Goal: Information Seeking & Learning: Check status

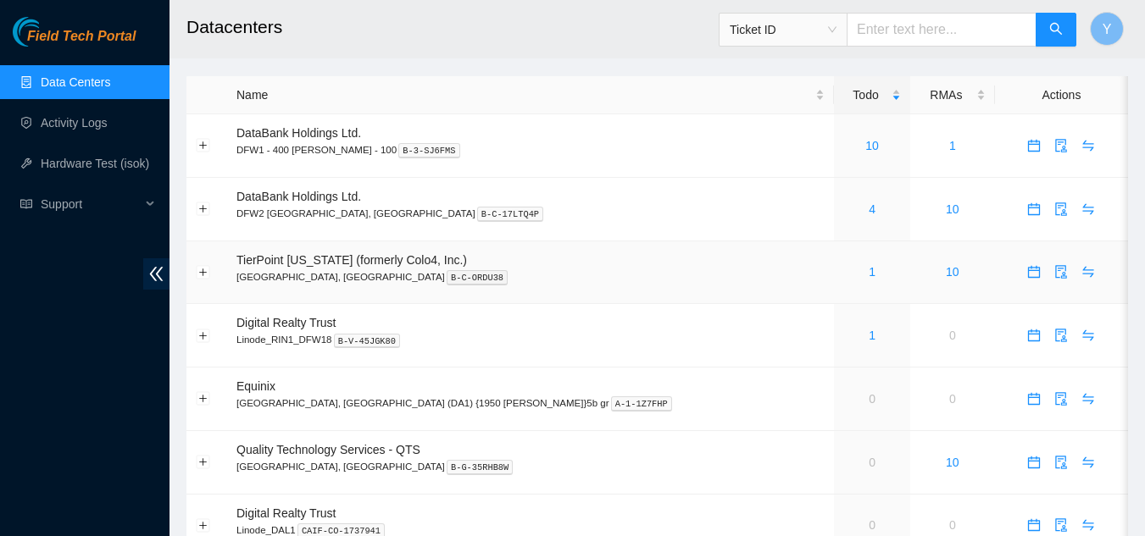
click at [843, 275] on div "1" at bounding box center [872, 272] width 58 height 19
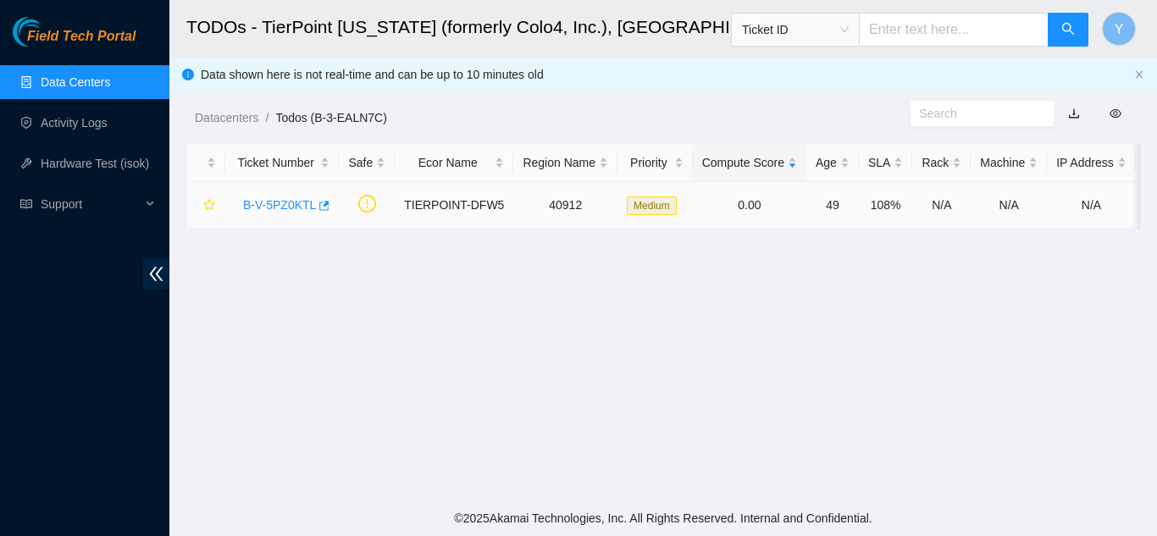
click at [294, 207] on link "B-V-5PZ0KTL" at bounding box center [279, 205] width 73 height 14
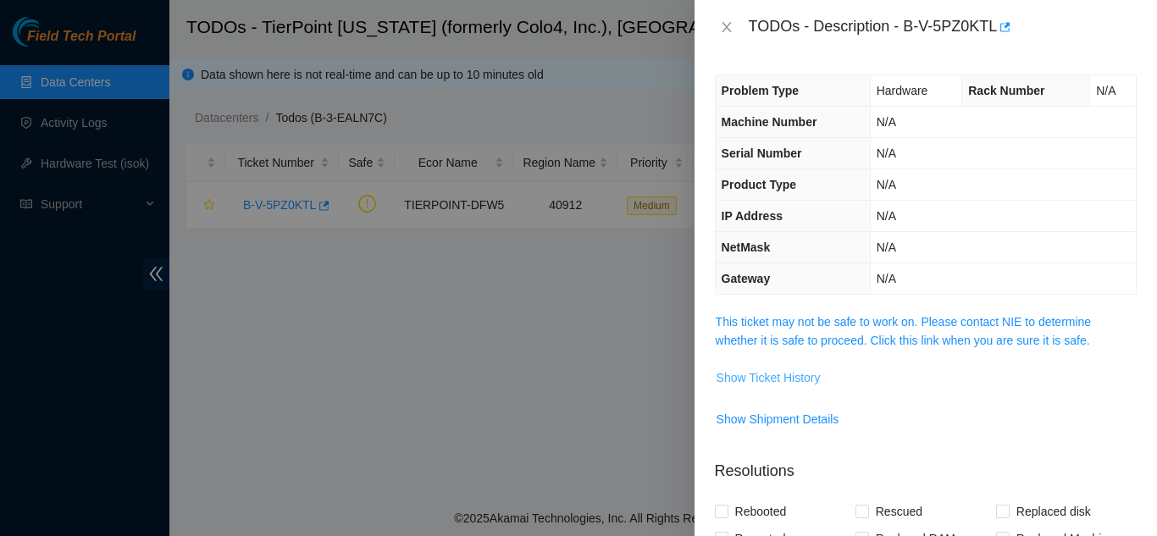
click at [760, 380] on span "Show Ticket History" at bounding box center [769, 378] width 104 height 19
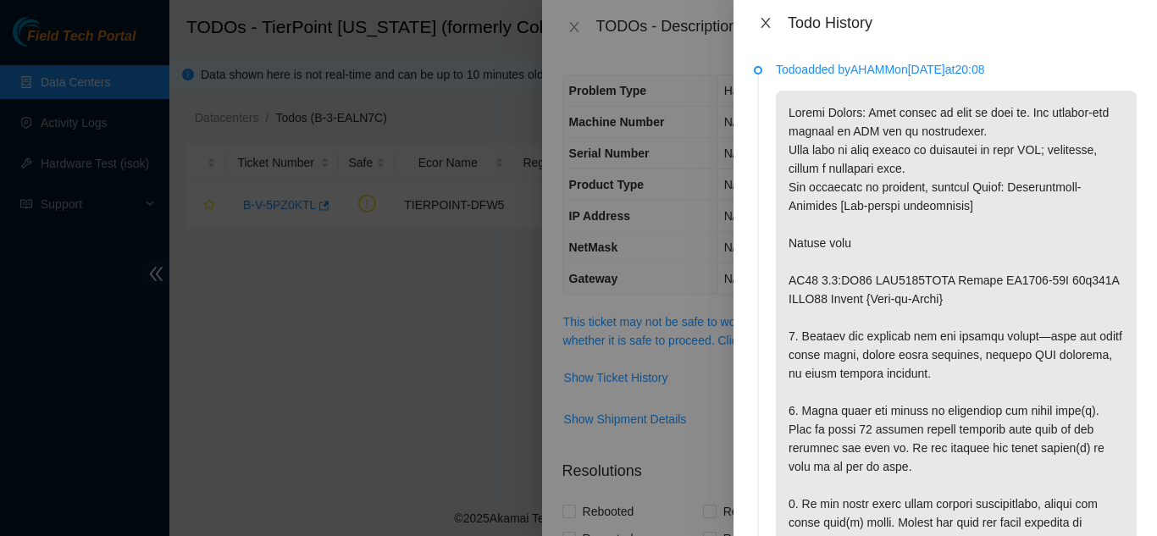
click at [759, 19] on button "Close" at bounding box center [766, 23] width 24 height 16
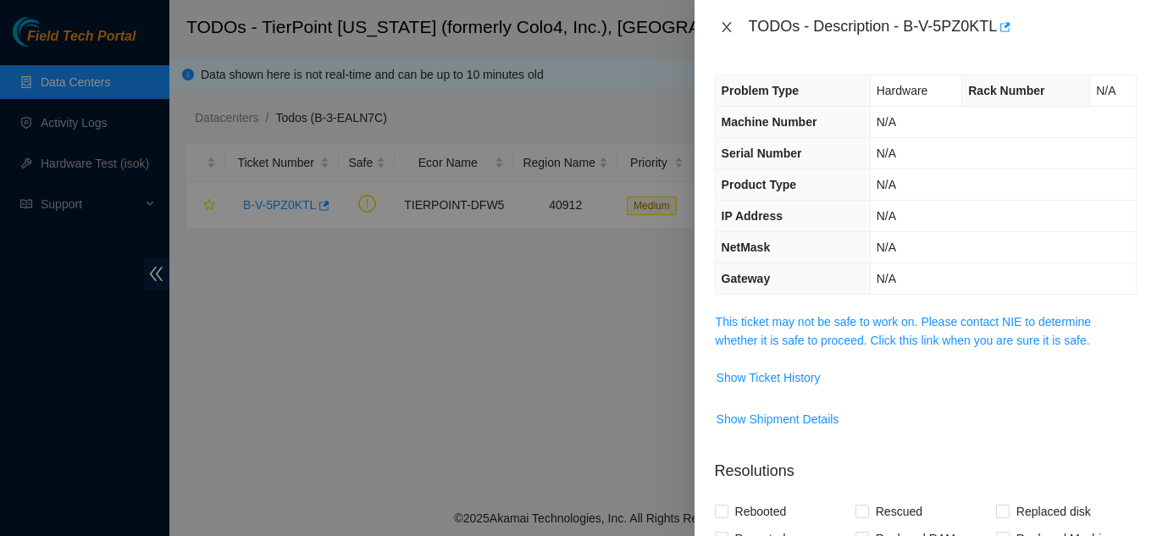
click at [728, 25] on icon "close" at bounding box center [726, 27] width 9 height 10
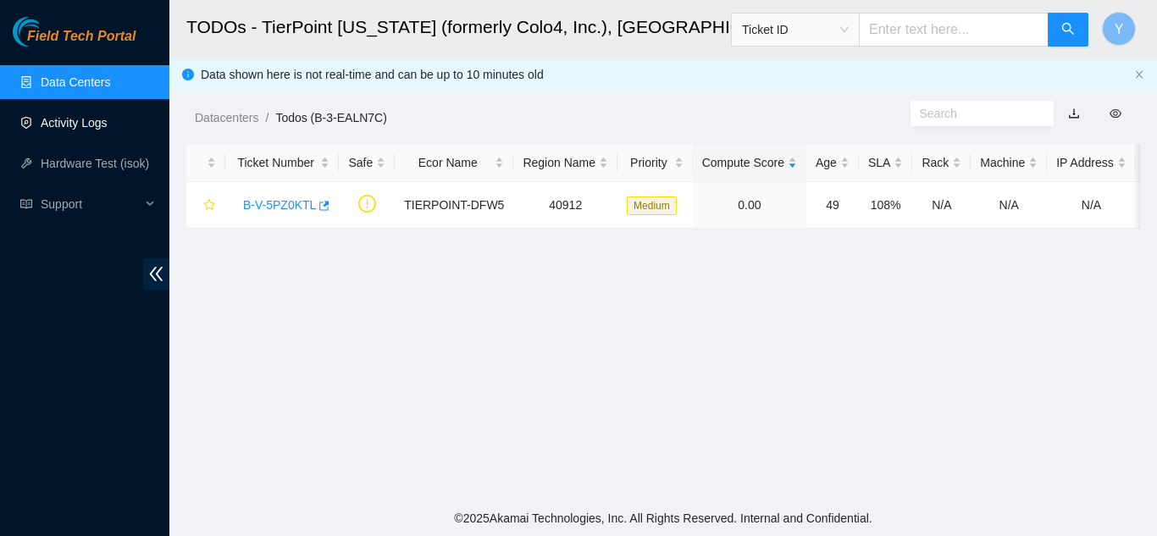
click at [80, 119] on link "Activity Logs" at bounding box center [74, 123] width 67 height 14
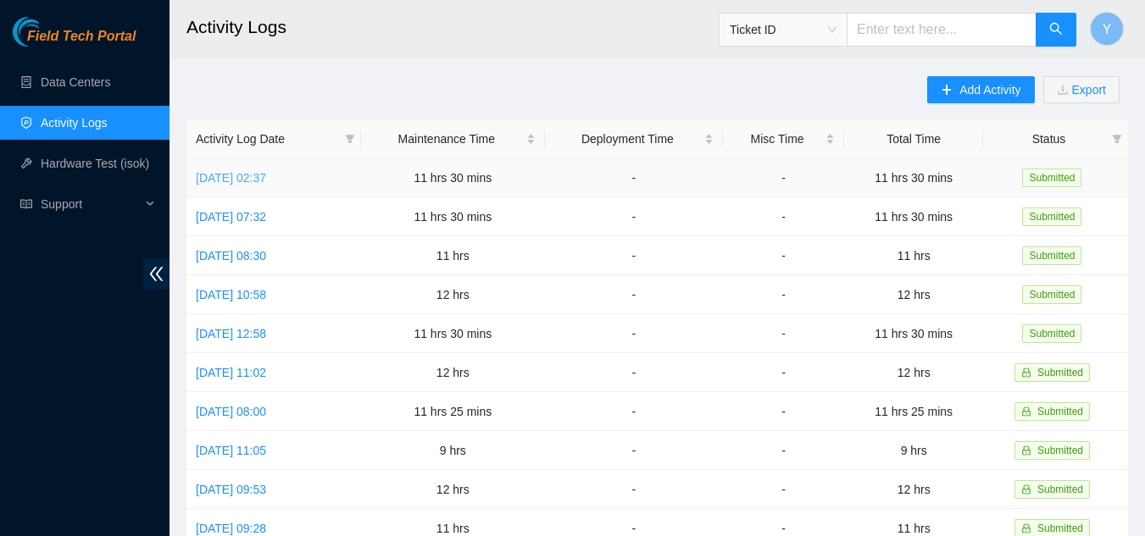
click at [258, 178] on link "[DATE] 02:37" at bounding box center [231, 178] width 70 height 14
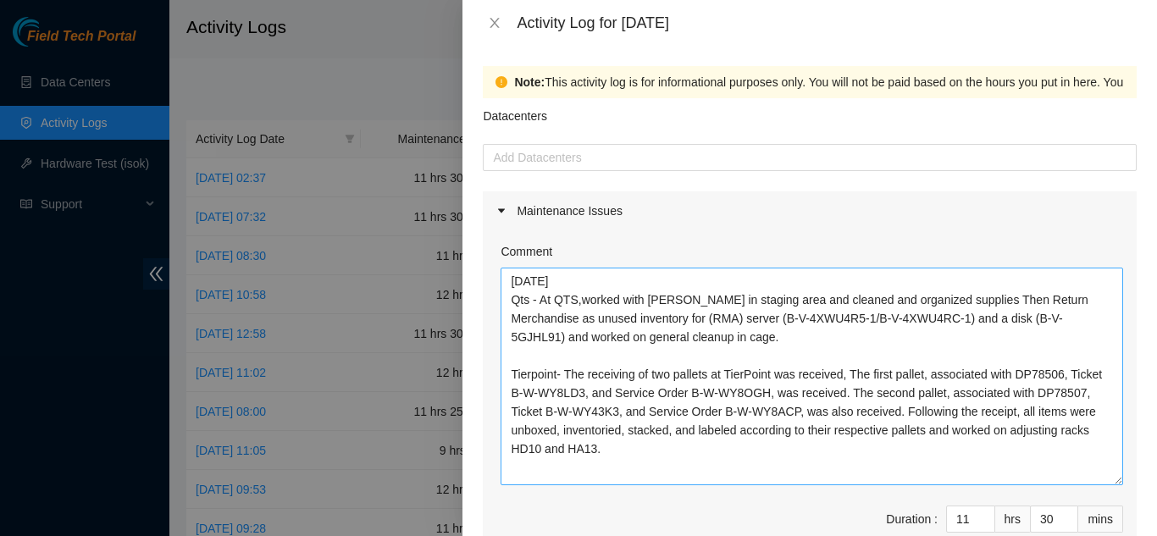
drag, startPoint x: 1105, startPoint y: 343, endPoint x: 1043, endPoint y: 474, distance: 144.4
click at [1057, 486] on textarea "[DATE] Qts - At QTS,worked with [PERSON_NAME] in staging area and cleaned and o…" at bounding box center [812, 377] width 623 height 218
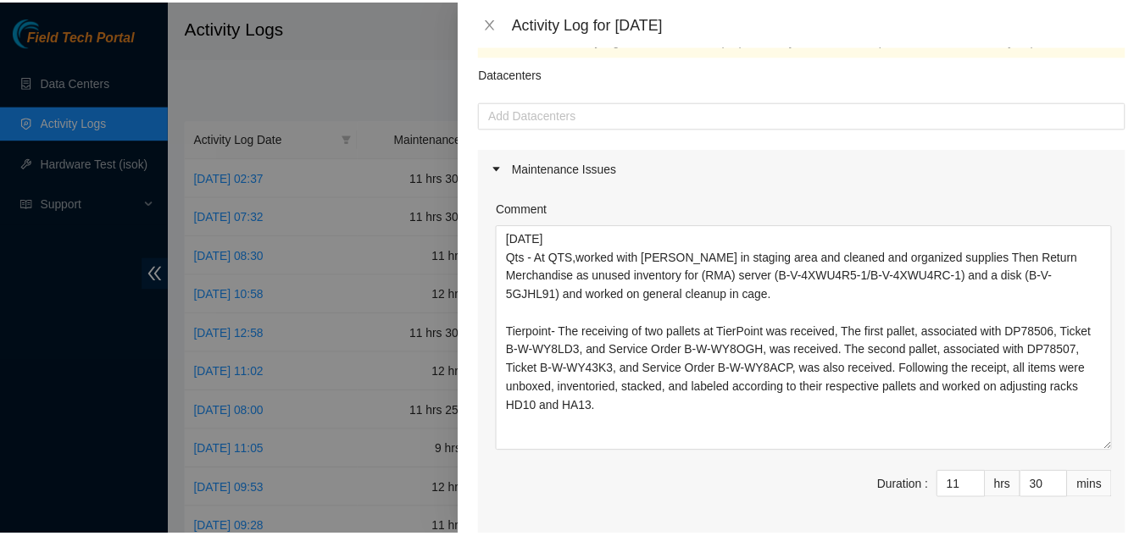
scroll to position [85, 0]
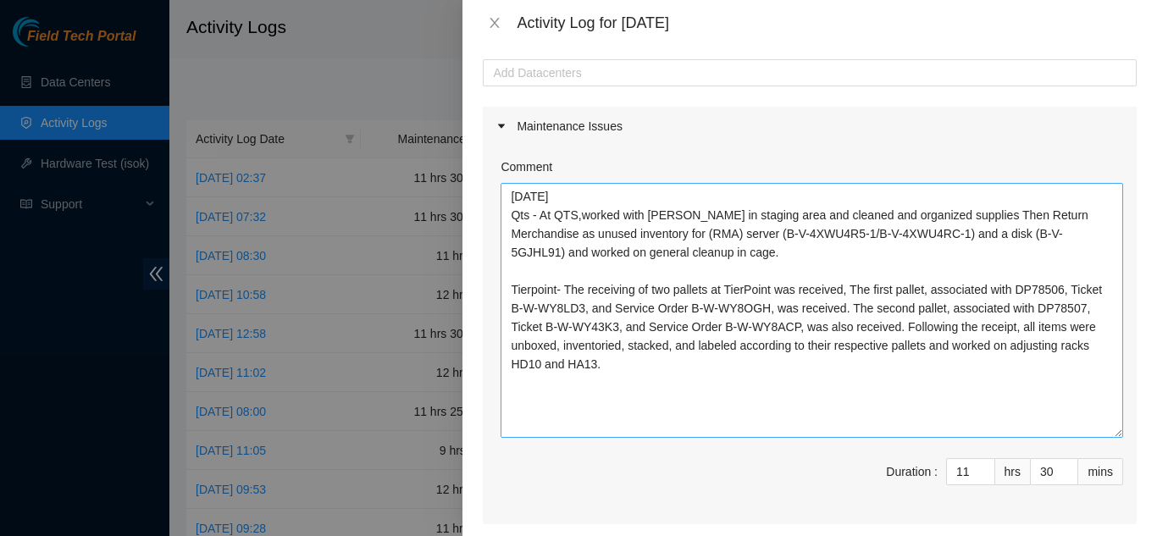
drag, startPoint x: 1103, startPoint y: 401, endPoint x: 1091, endPoint y: 405, distance: 12.6
click at [1091, 427] on textarea "[DATE] Qts - At QTS,worked with [PERSON_NAME] in staging area and cleaned and o…" at bounding box center [812, 310] width 623 height 255
drag, startPoint x: 1088, startPoint y: 348, endPoint x: 659, endPoint y: 247, distance: 440.5
click at [653, 254] on textarea "[DATE] Qts - At QTS,worked with [PERSON_NAME] in staging area and cleaned and o…" at bounding box center [812, 309] width 623 height 253
drag, startPoint x: 1112, startPoint y: 372, endPoint x: 1124, endPoint y: 373, distance: 11.9
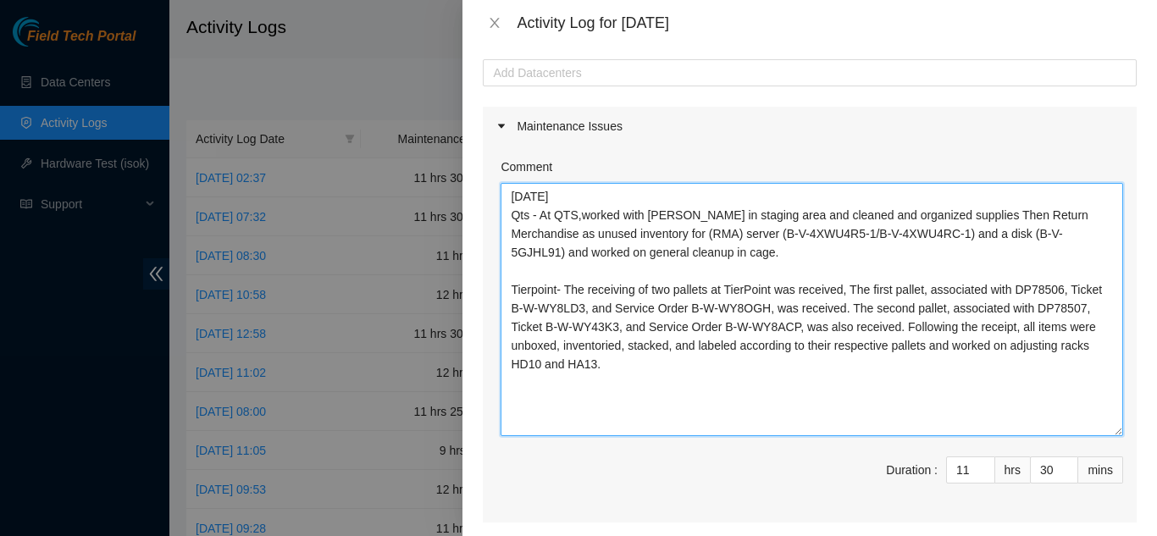
click at [1124, 373] on div "Comment [DATE] Qts - At QTS,worked with [PERSON_NAME] in staging area and clean…" at bounding box center [810, 334] width 654 height 377
drag, startPoint x: 601, startPoint y: 376, endPoint x: 503, endPoint y: 204, distance: 197.7
click at [503, 204] on textarea "[DATE] Qts - At QTS,worked with [PERSON_NAME] in staging area and cleaned and o…" at bounding box center [812, 309] width 623 height 253
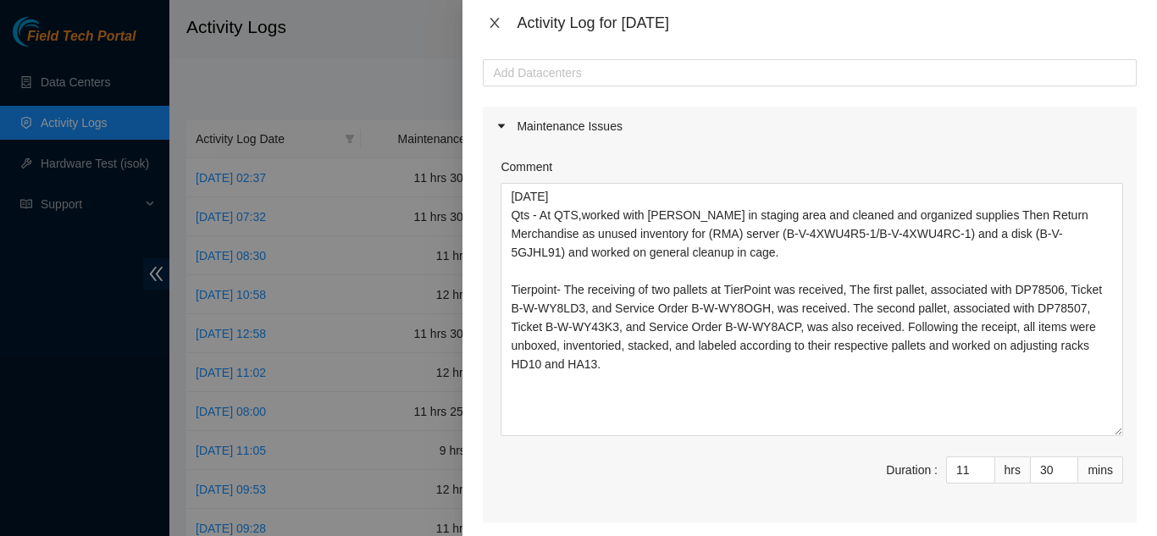
click at [494, 21] on icon "close" at bounding box center [495, 23] width 9 height 10
